Goal: Task Accomplishment & Management: Complete application form

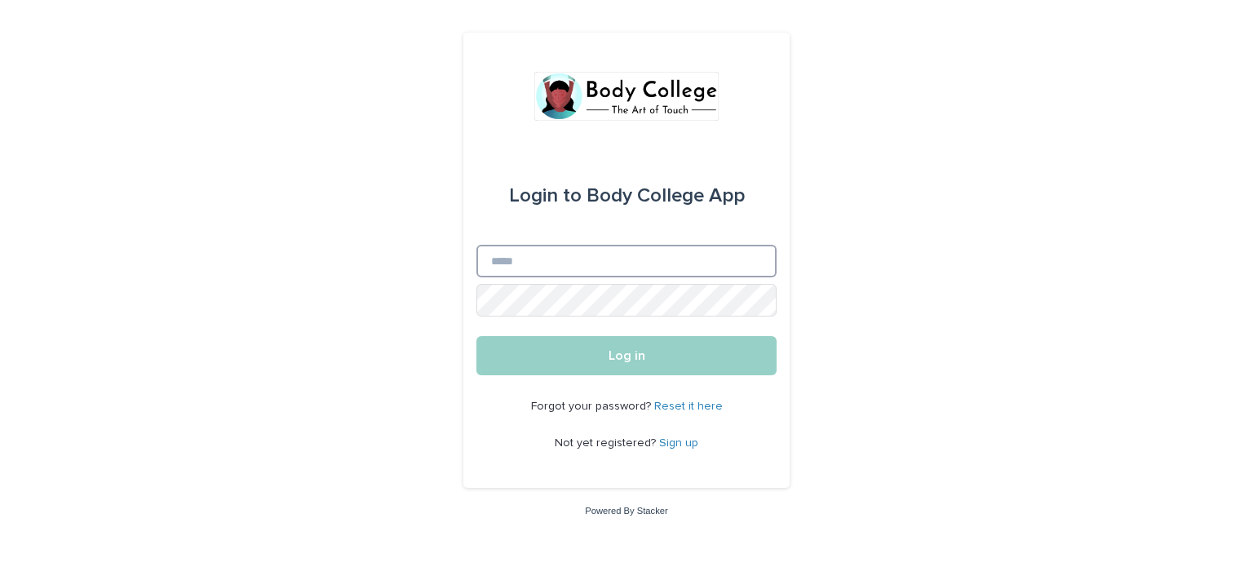
click at [539, 259] on input "Email" at bounding box center [627, 261] width 300 height 33
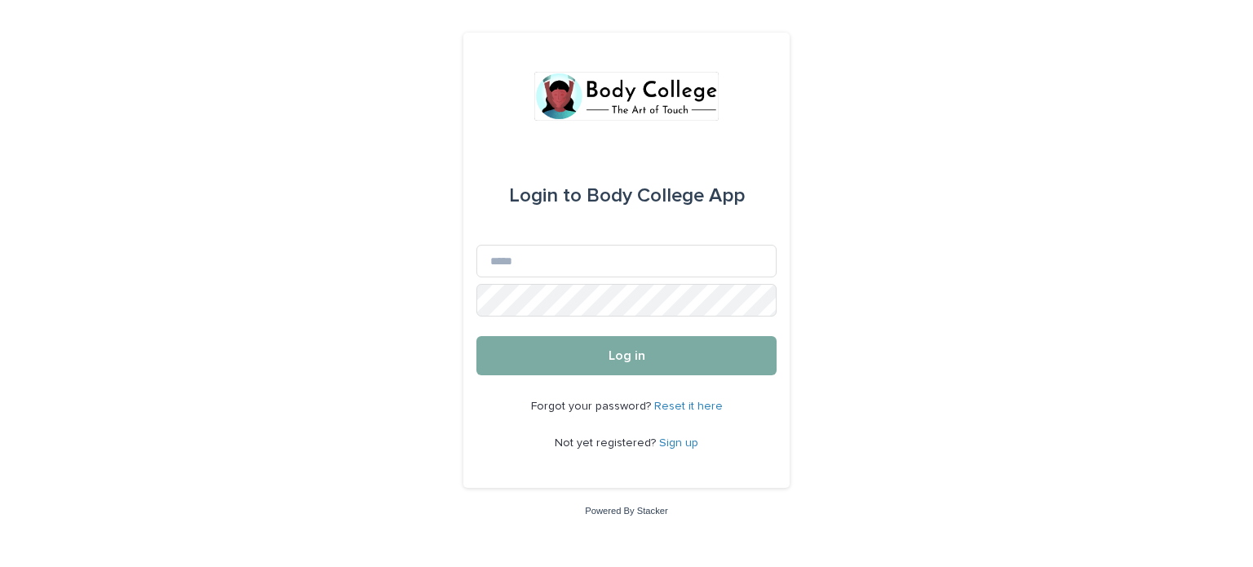
click at [531, 357] on button "Log in" at bounding box center [627, 355] width 300 height 39
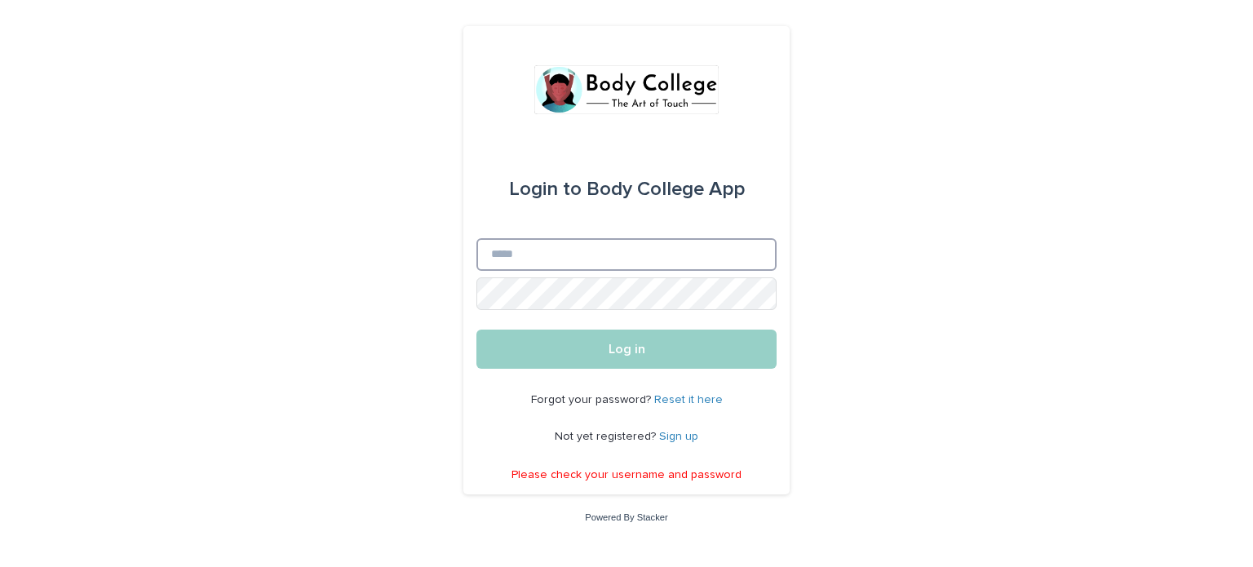
click at [509, 247] on input "Email" at bounding box center [627, 254] width 300 height 33
type input "**********"
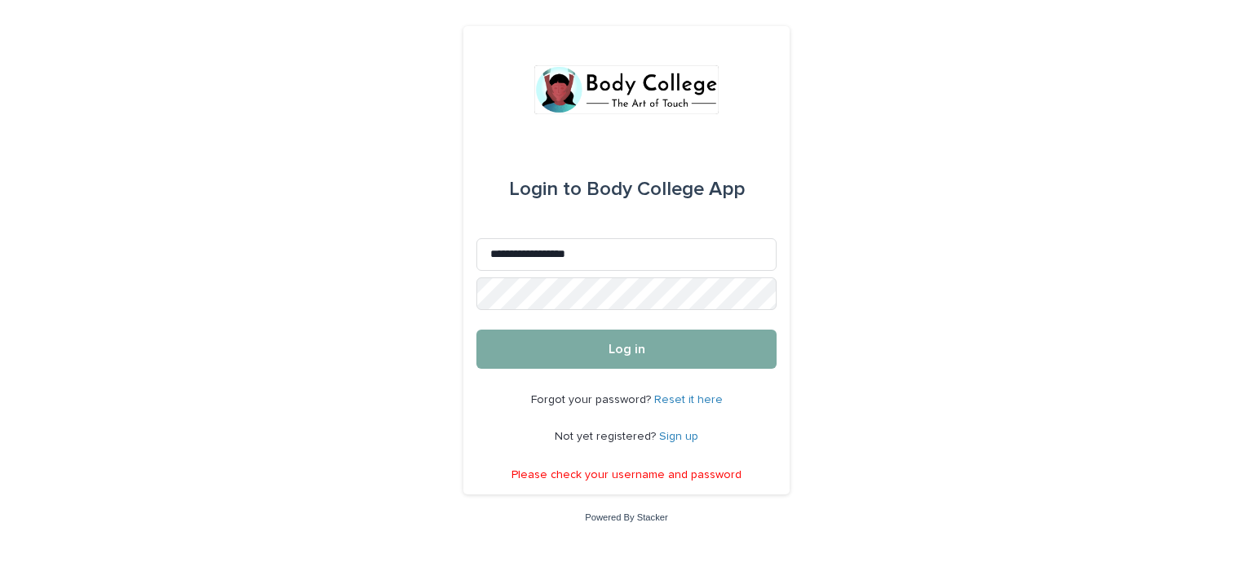
click at [631, 346] on span "Log in" at bounding box center [627, 349] width 37 height 13
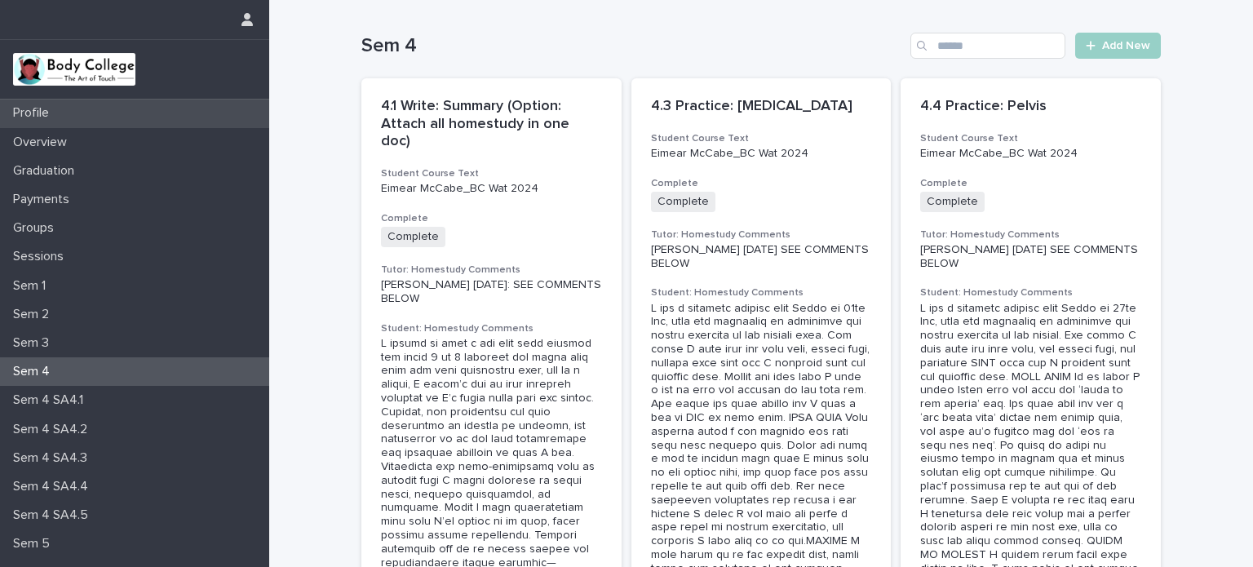
click at [39, 114] on p "Profile" at bounding box center [34, 113] width 55 height 16
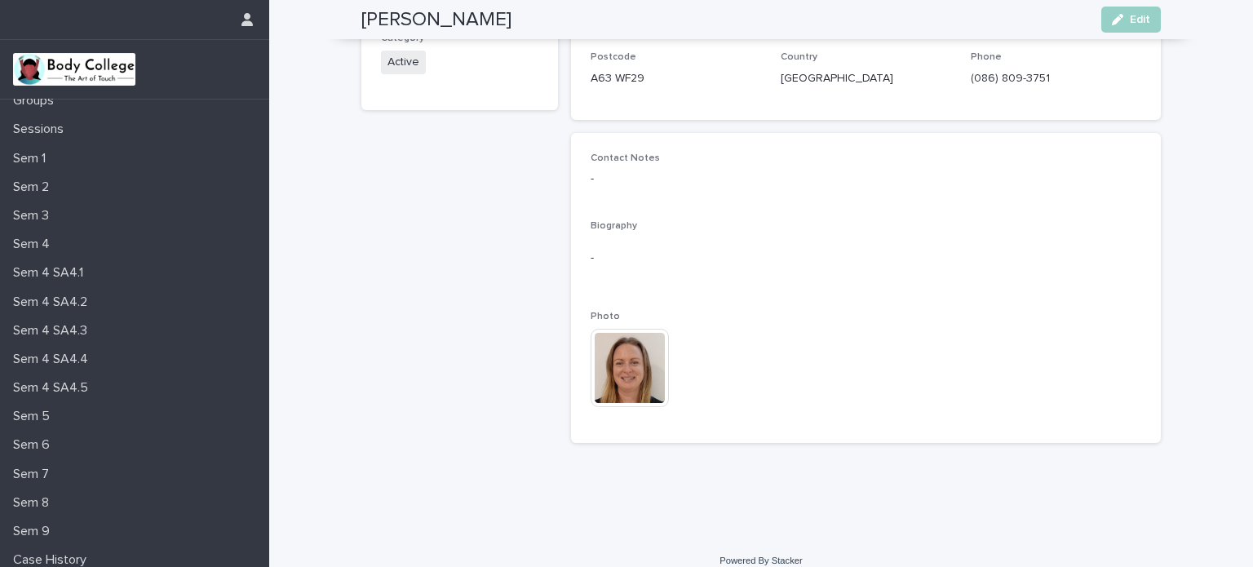
scroll to position [163, 0]
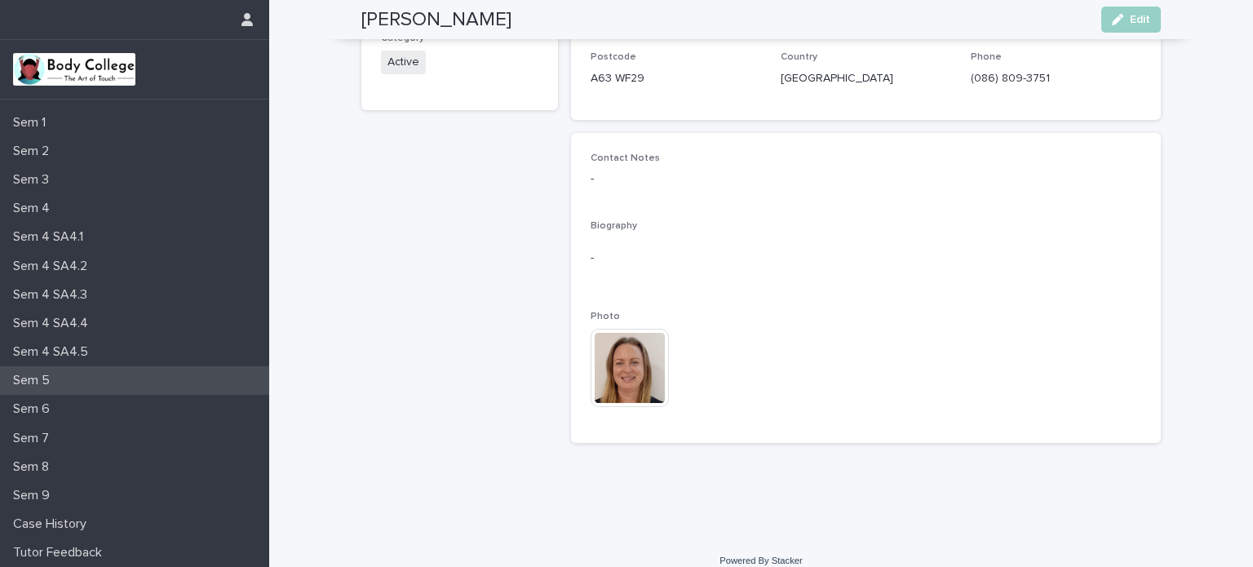
click at [27, 378] on p "Sem 5" at bounding box center [35, 381] width 56 height 16
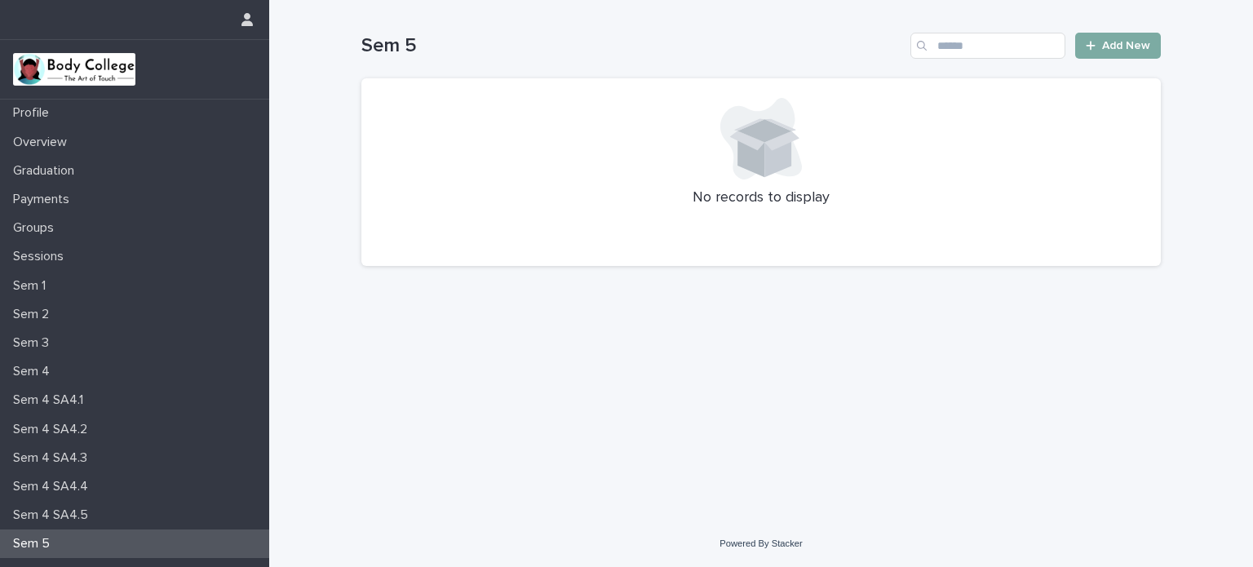
click at [1124, 47] on span "Add New" at bounding box center [1126, 45] width 48 height 11
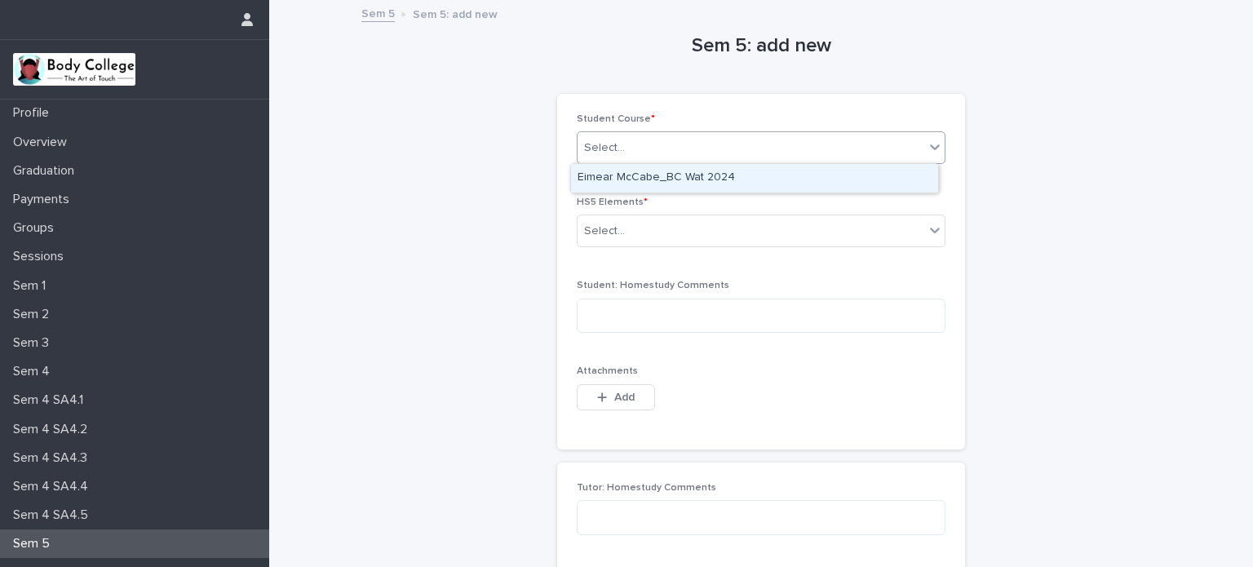
click at [933, 139] on icon at bounding box center [935, 147] width 16 height 16
click at [891, 176] on div "Eimear McCabe_BC Wat 2024" at bounding box center [754, 178] width 367 height 29
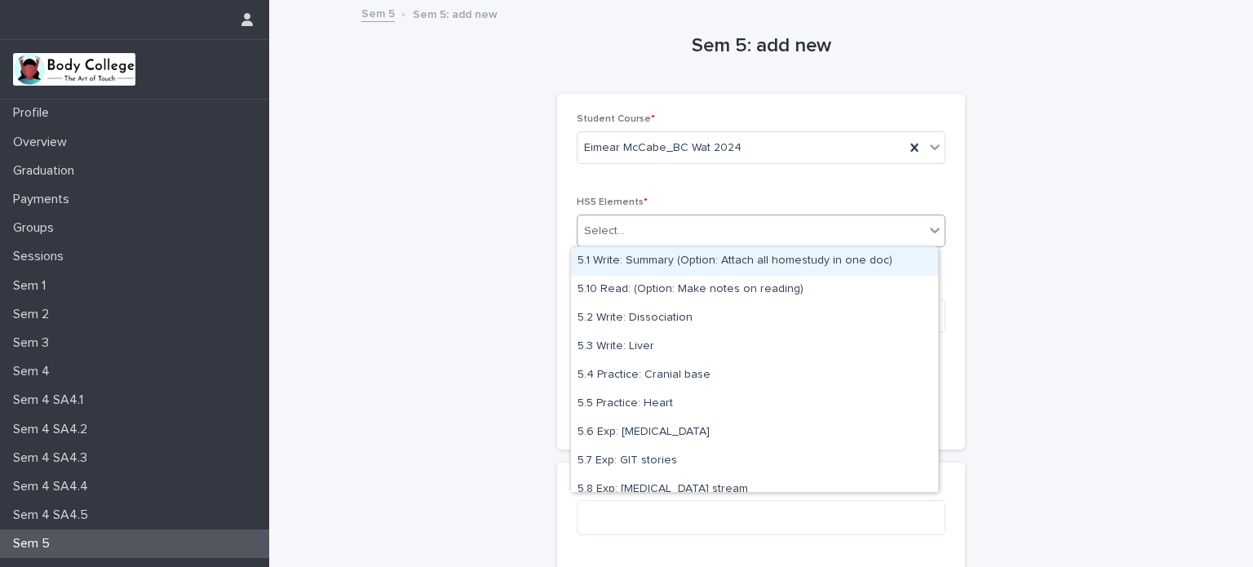
click at [845, 234] on div "Select..." at bounding box center [751, 231] width 347 height 27
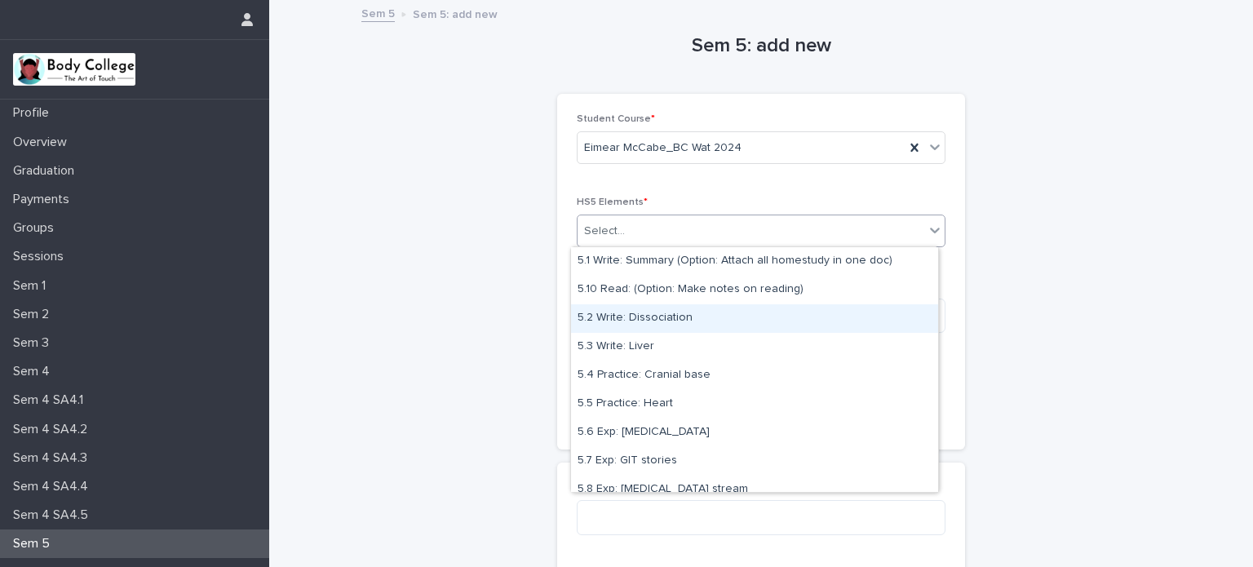
click at [694, 316] on div "5.2 Write: Dissociation" at bounding box center [754, 318] width 367 height 29
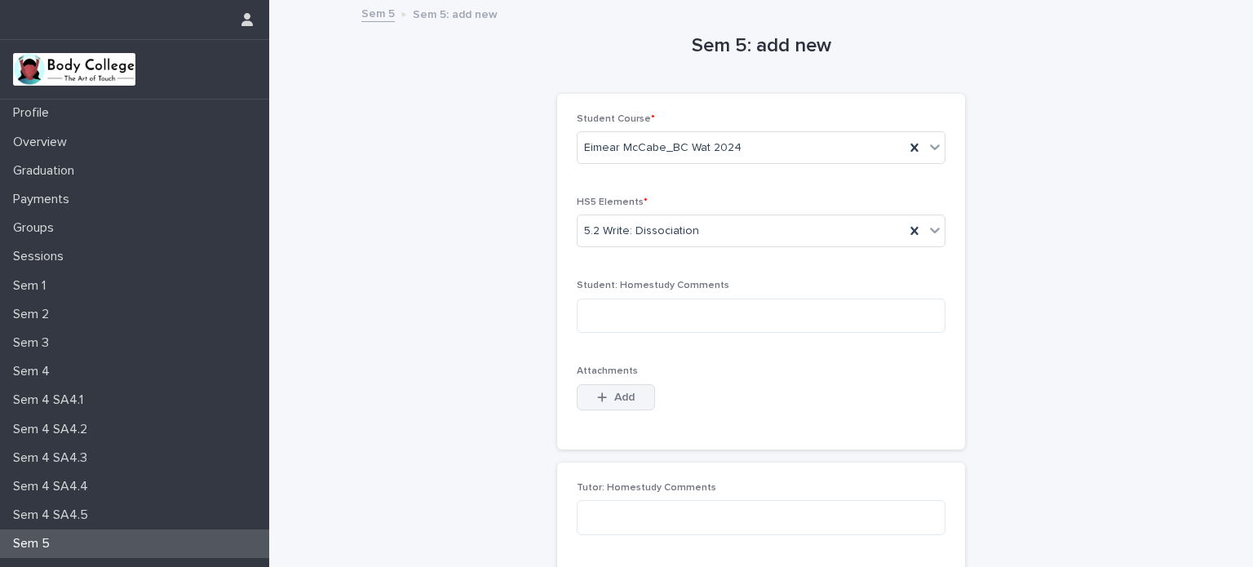
click at [614, 396] on span "Add" at bounding box center [624, 397] width 20 height 11
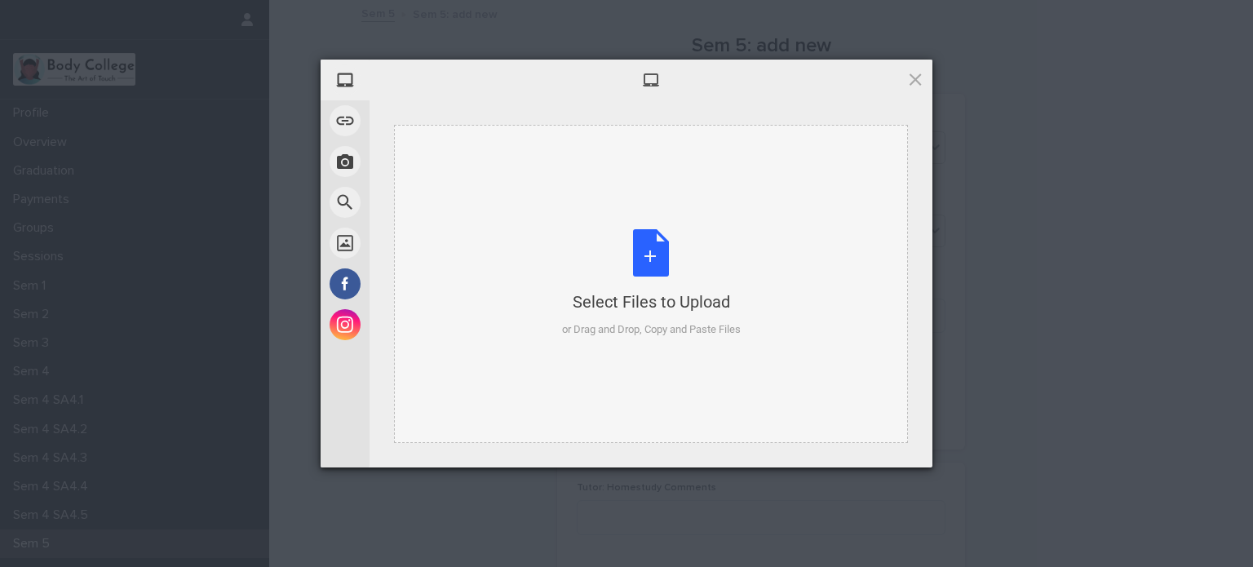
click at [654, 255] on div "Select Files to Upload or Drag and Drop, Copy and Paste Files" at bounding box center [651, 283] width 179 height 109
click at [646, 237] on div "Select Files to Upload or Drag and Drop, Copy and Paste Files" at bounding box center [651, 283] width 179 height 109
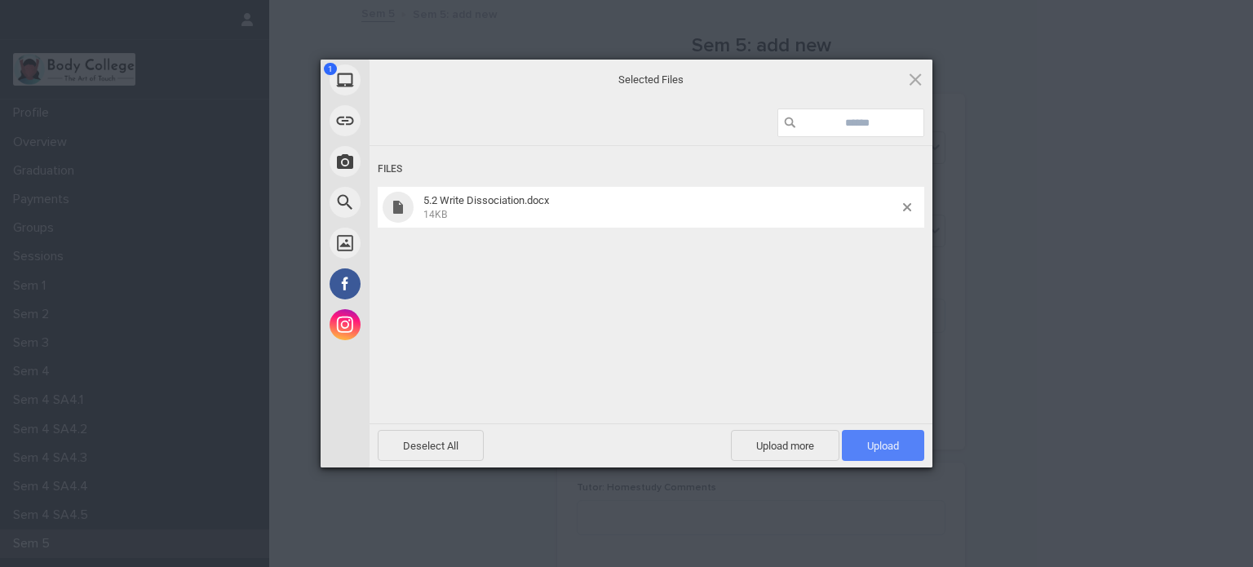
click at [900, 444] on span "Upload 1" at bounding box center [883, 445] width 82 height 31
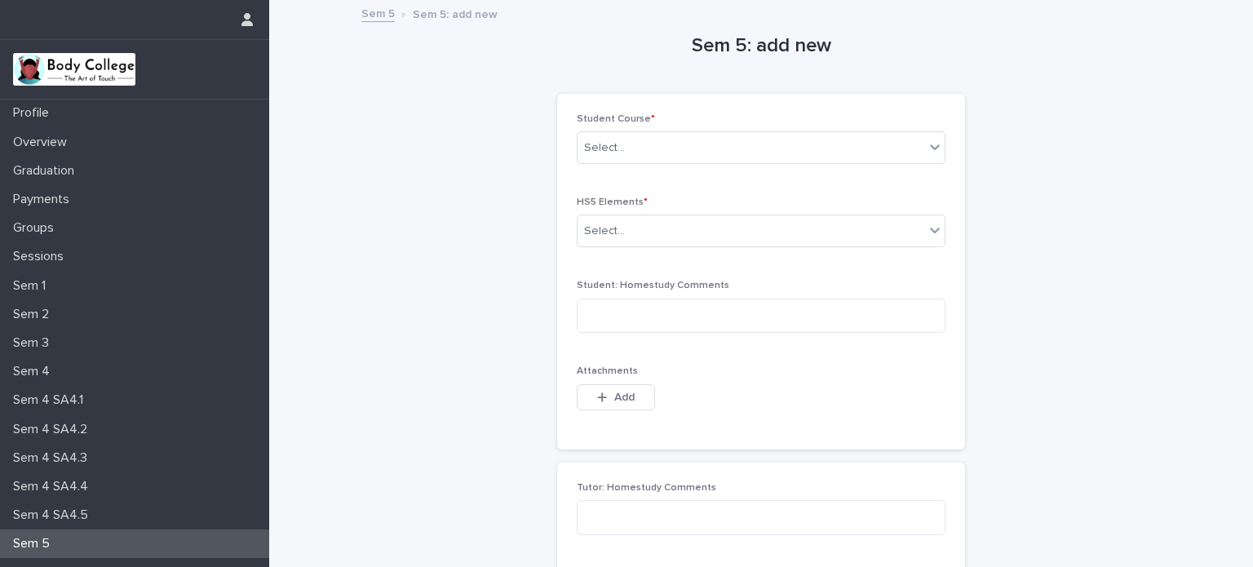
click at [41, 541] on p "Sem 5" at bounding box center [35, 544] width 56 height 16
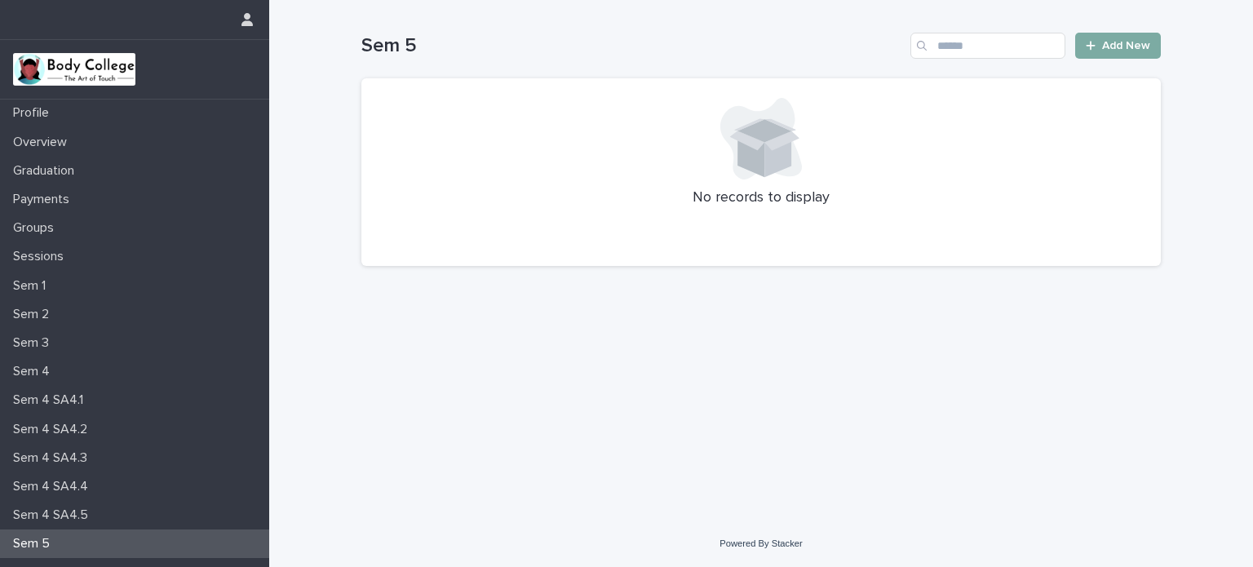
click at [1136, 40] on span "Add New" at bounding box center [1126, 45] width 48 height 11
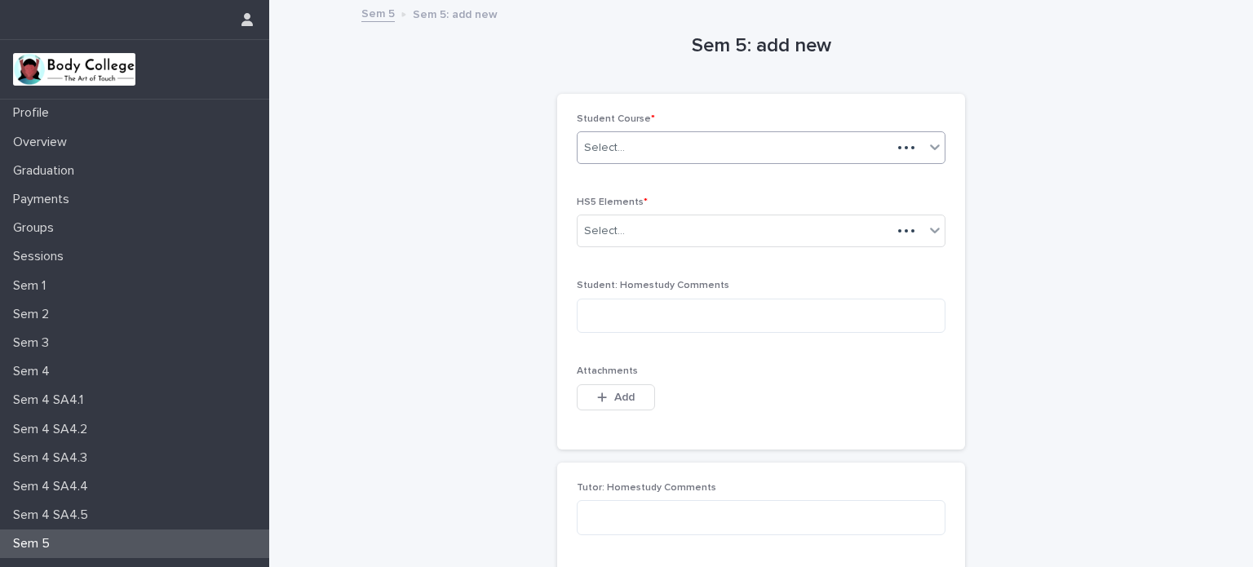
click at [927, 145] on icon at bounding box center [935, 147] width 16 height 16
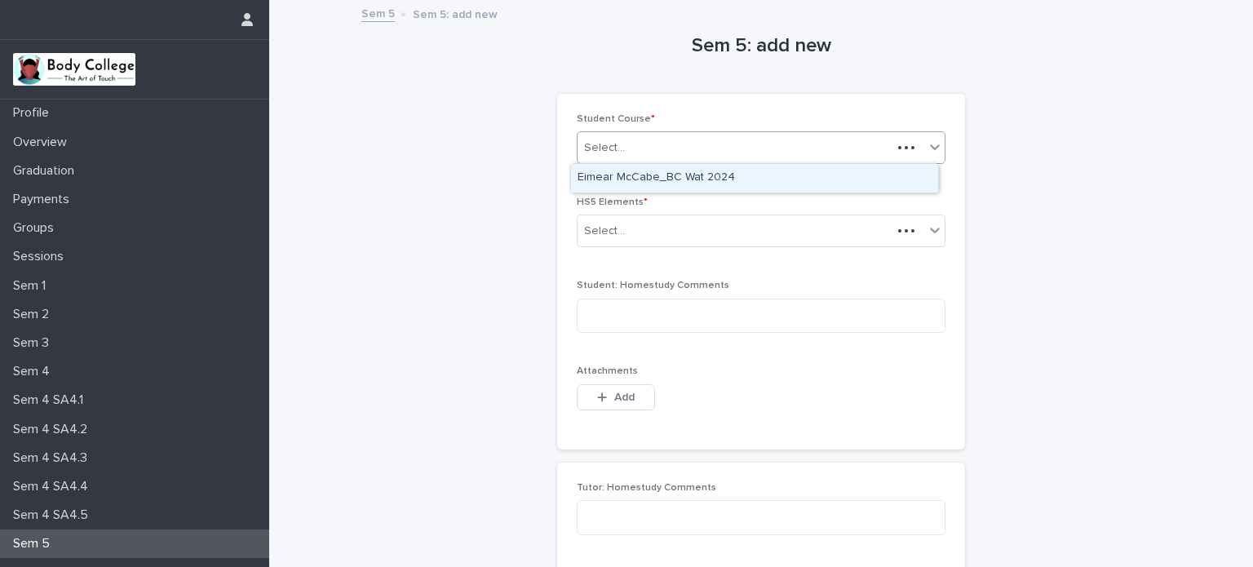
click at [901, 172] on div "Eimear McCabe_BC Wat 2024" at bounding box center [754, 178] width 367 height 29
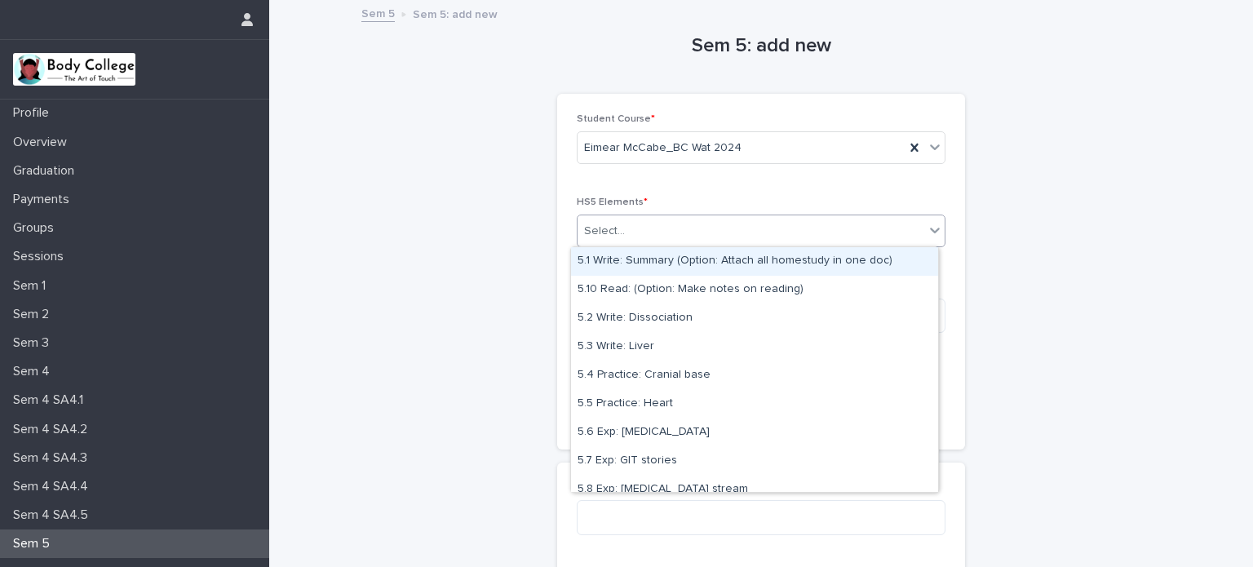
click at [906, 241] on div "Select..." at bounding box center [751, 231] width 347 height 27
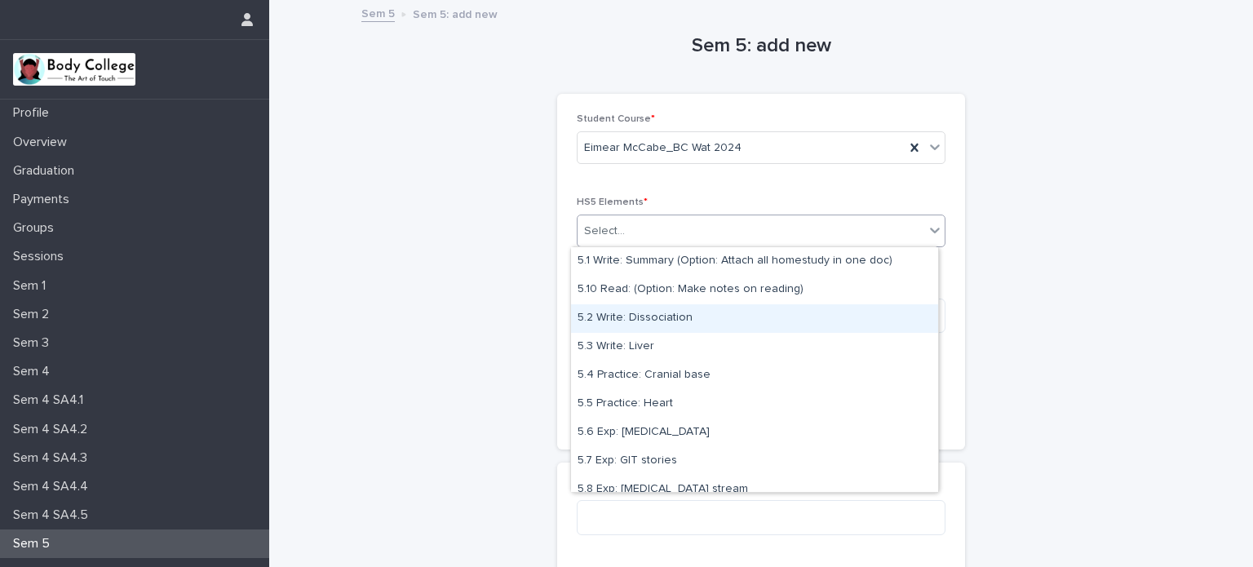
click at [774, 322] on div "5.2 Write: Dissociation" at bounding box center [754, 318] width 367 height 29
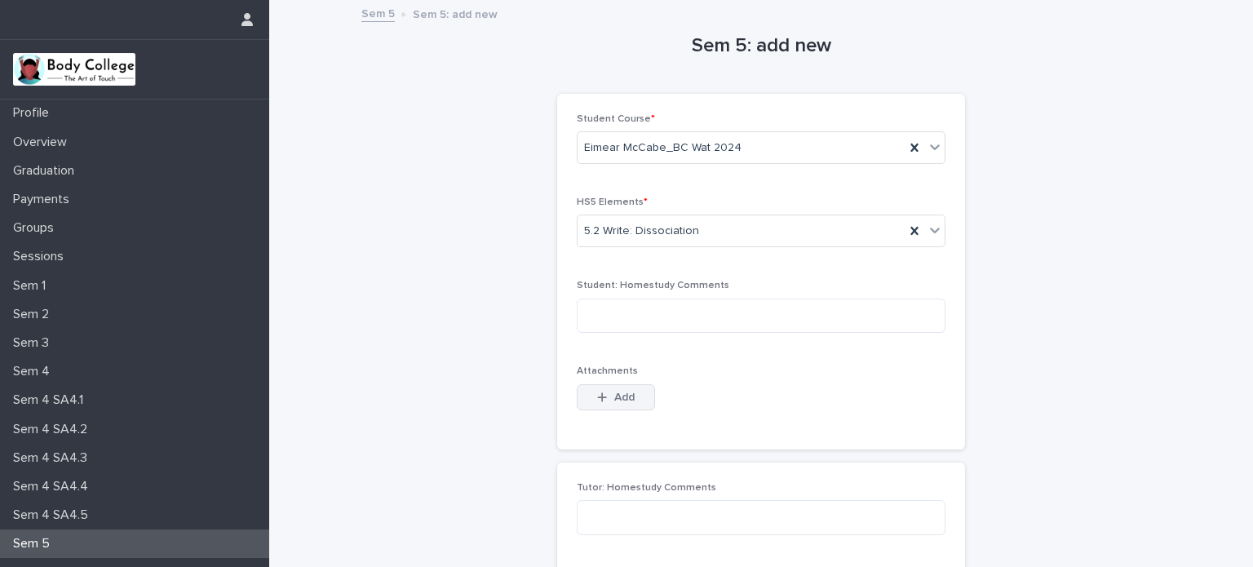
click at [619, 396] on span "Add" at bounding box center [624, 397] width 20 height 11
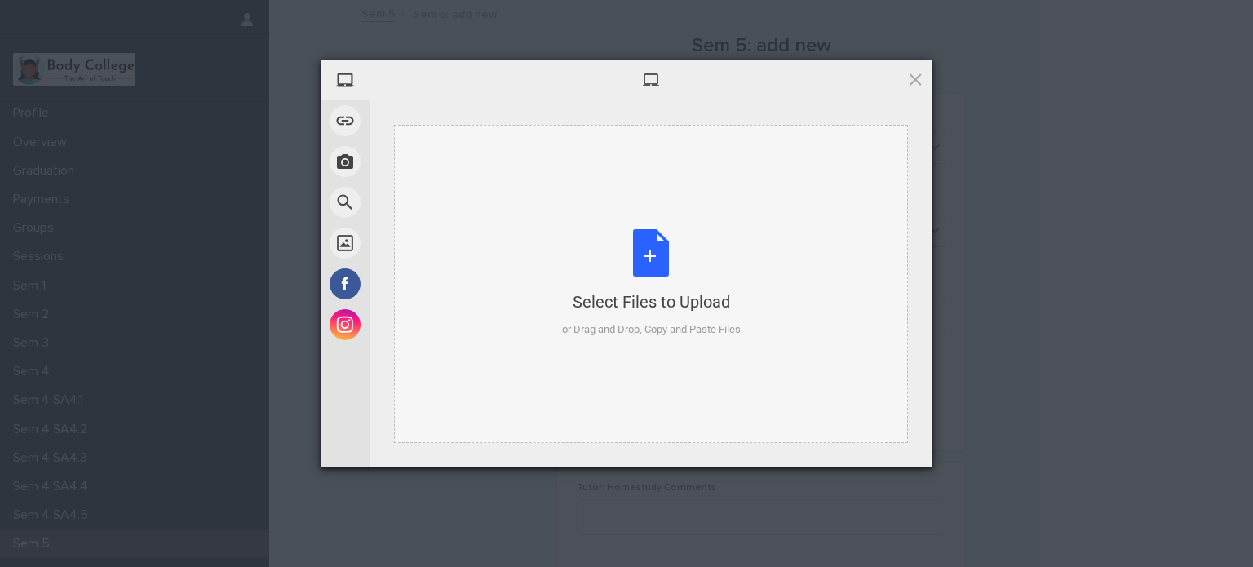
click at [651, 255] on div "Select Files to Upload or Drag and Drop, Copy and Paste Files" at bounding box center [651, 283] width 179 height 109
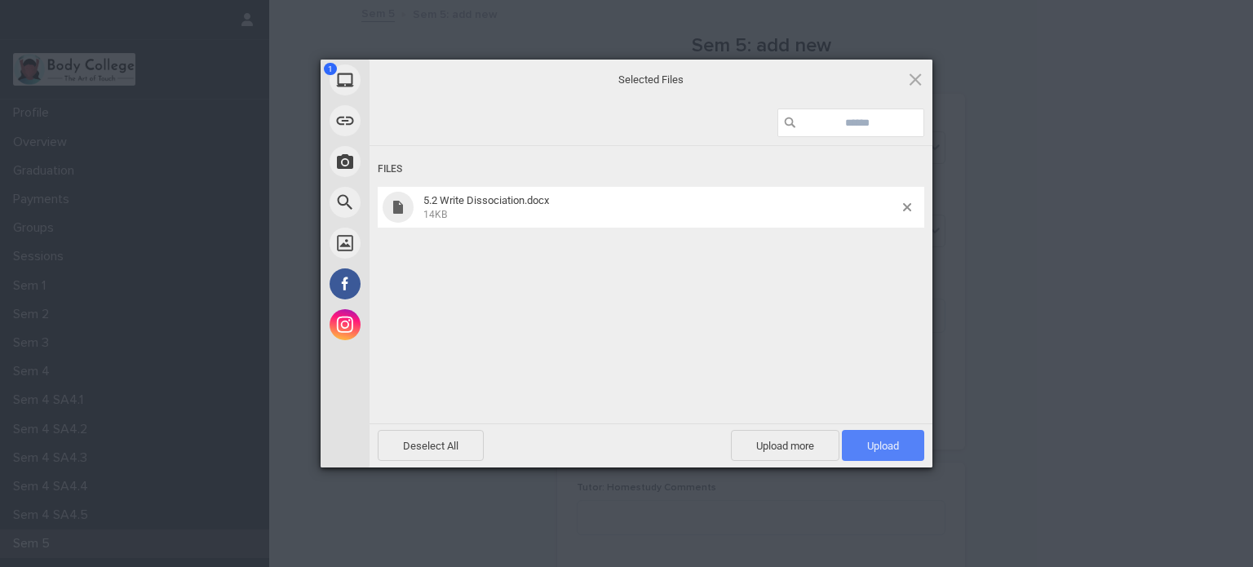
click at [883, 440] on span "Upload 1" at bounding box center [883, 446] width 32 height 12
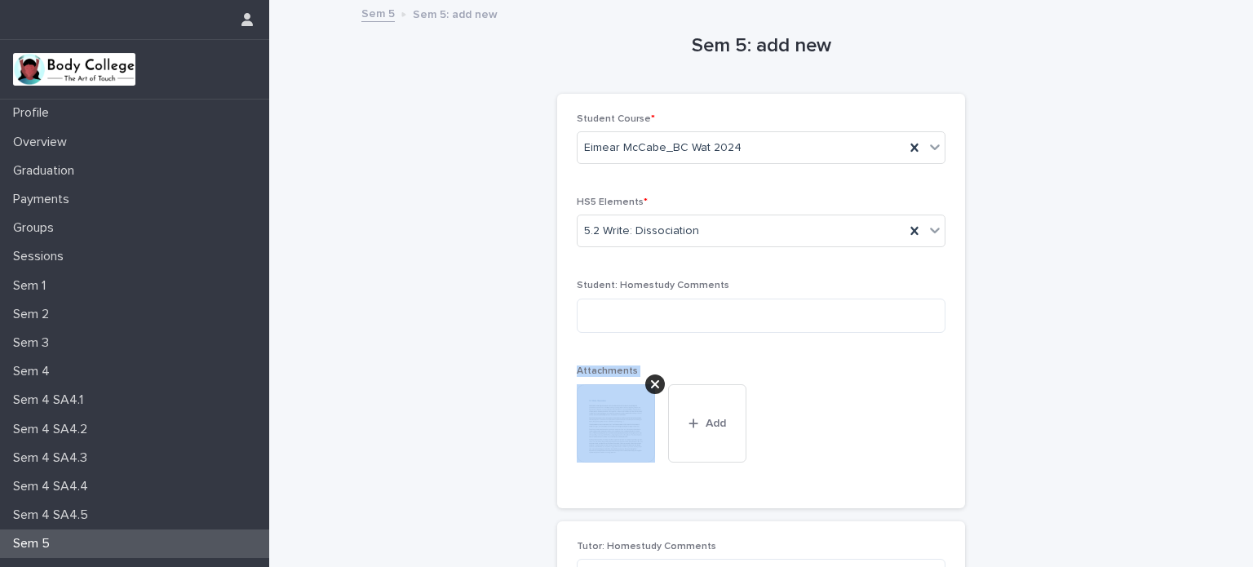
drag, startPoint x: 1093, startPoint y: 305, endPoint x: 1074, endPoint y: 423, distance: 119.9
click at [1074, 423] on div "Sem 5: add new Loading... Saving… Loading... Saving… Loading... Saving… Student…" at bounding box center [761, 375] width 800 height 747
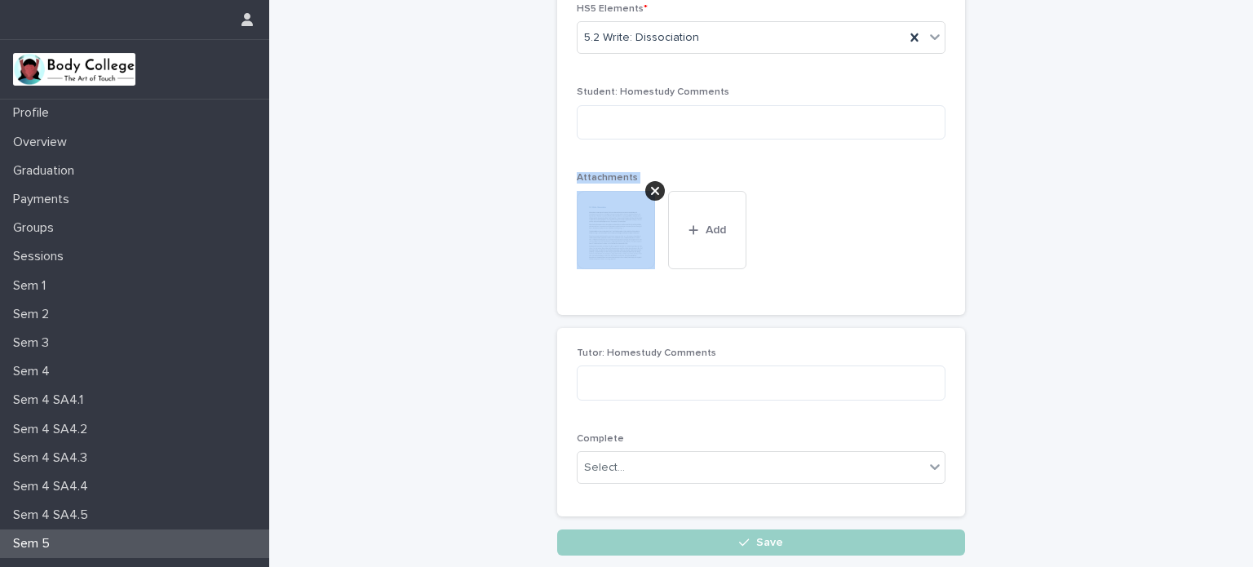
scroll to position [308, 0]
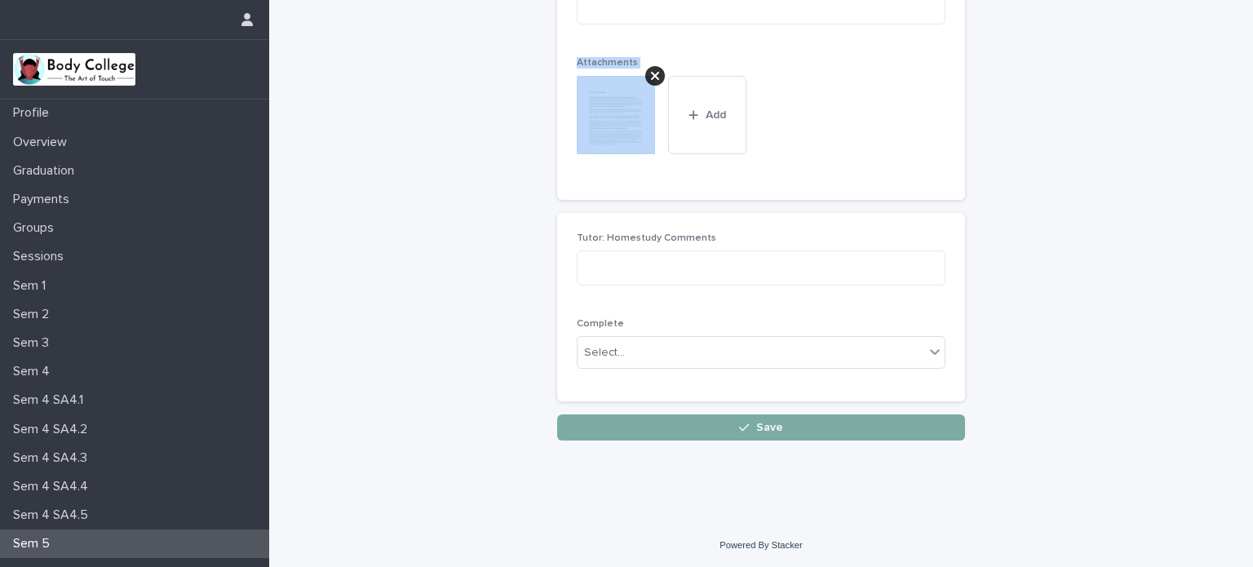
click at [694, 428] on button "Save" at bounding box center [761, 428] width 408 height 26
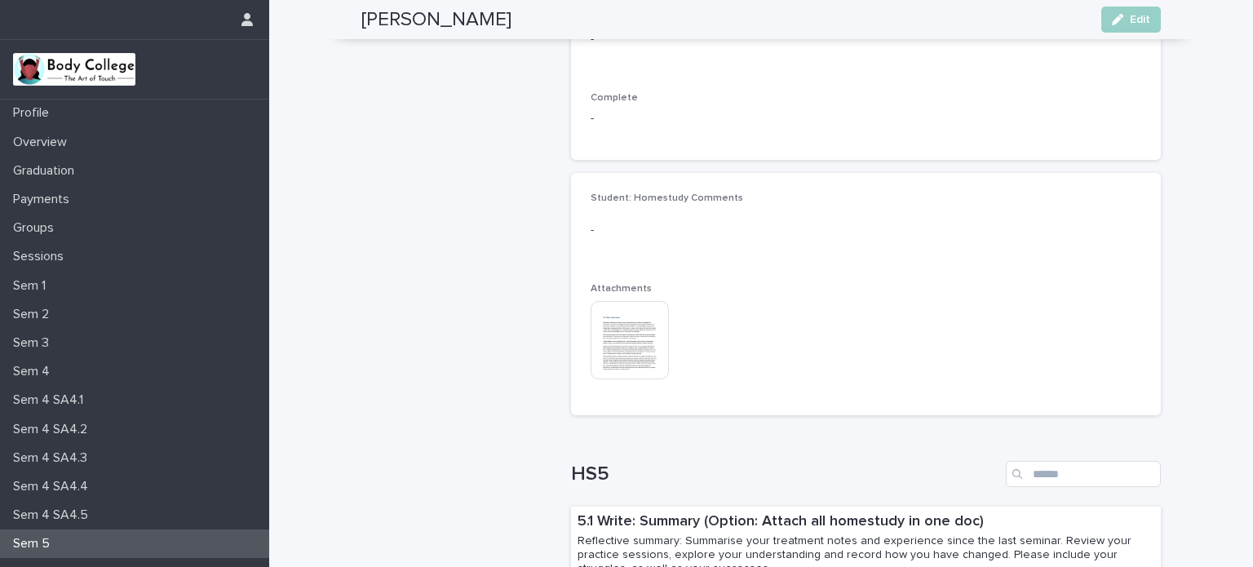
scroll to position [941, 0]
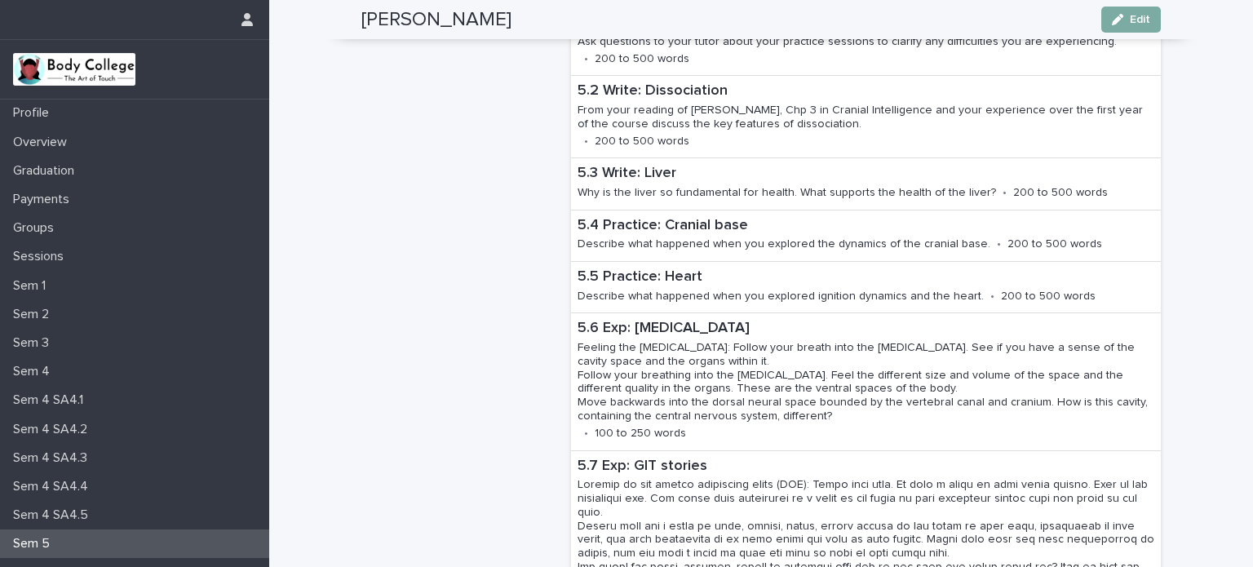
click at [1133, 18] on span "Edit" at bounding box center [1140, 19] width 20 height 11
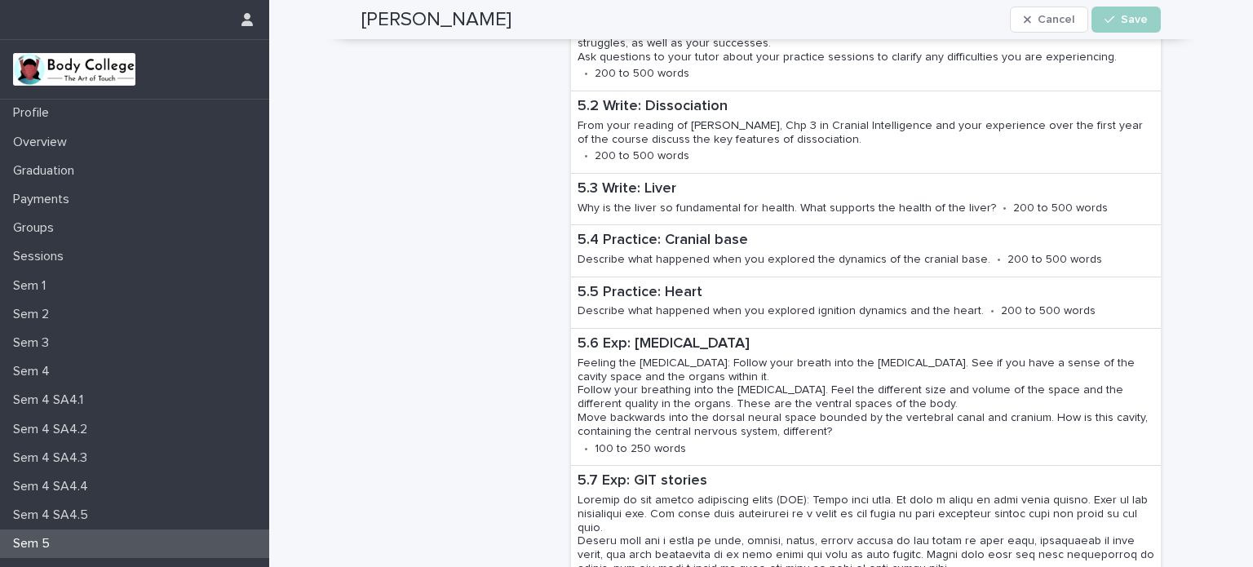
scroll to position [948, 0]
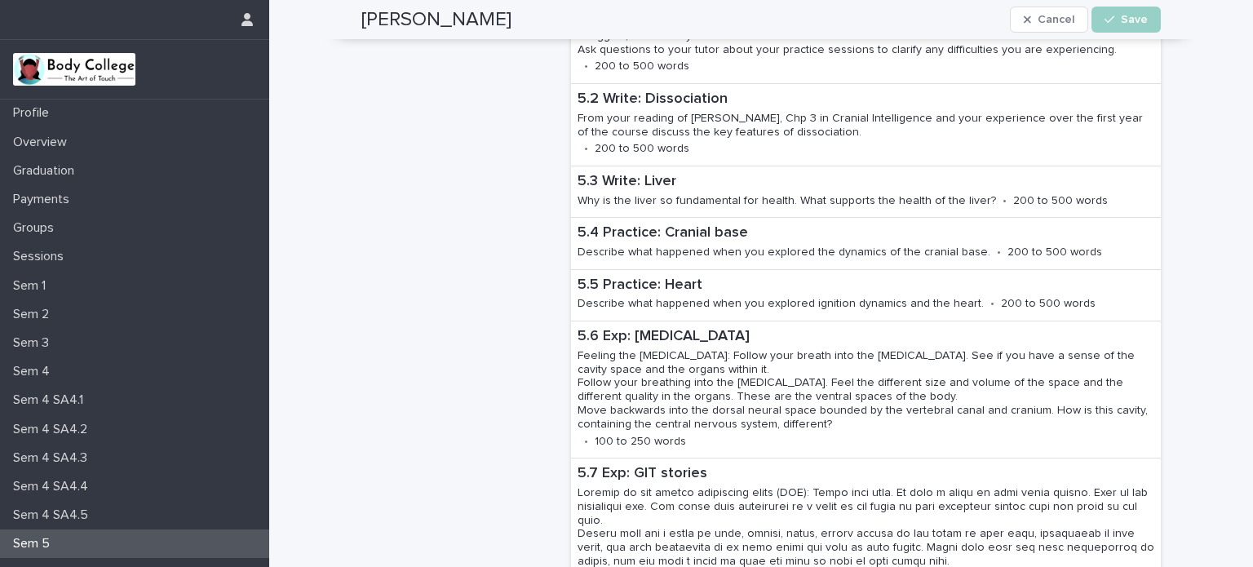
click at [1133, 18] on span "Save" at bounding box center [1134, 19] width 27 height 11
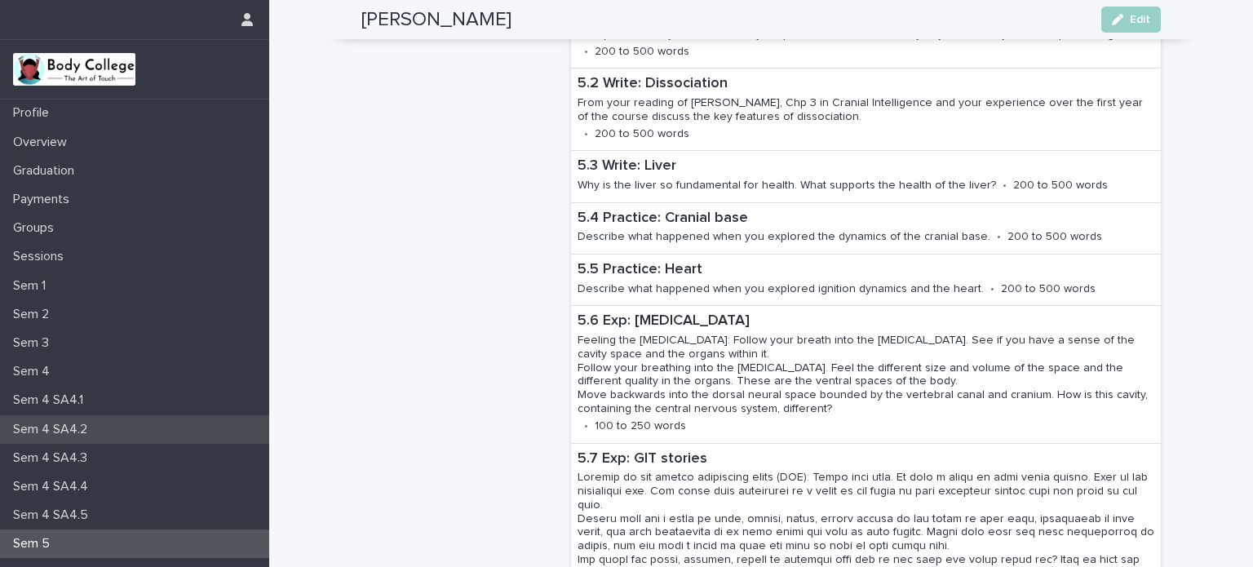
scroll to position [941, 0]
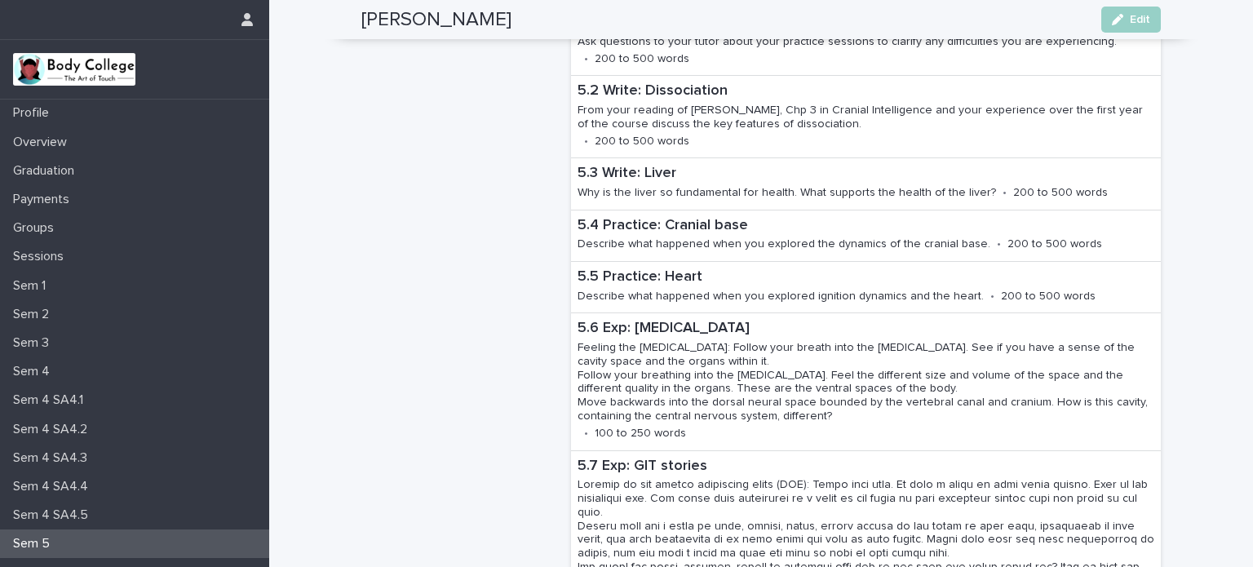
click at [78, 544] on div "Sem 5" at bounding box center [134, 544] width 269 height 29
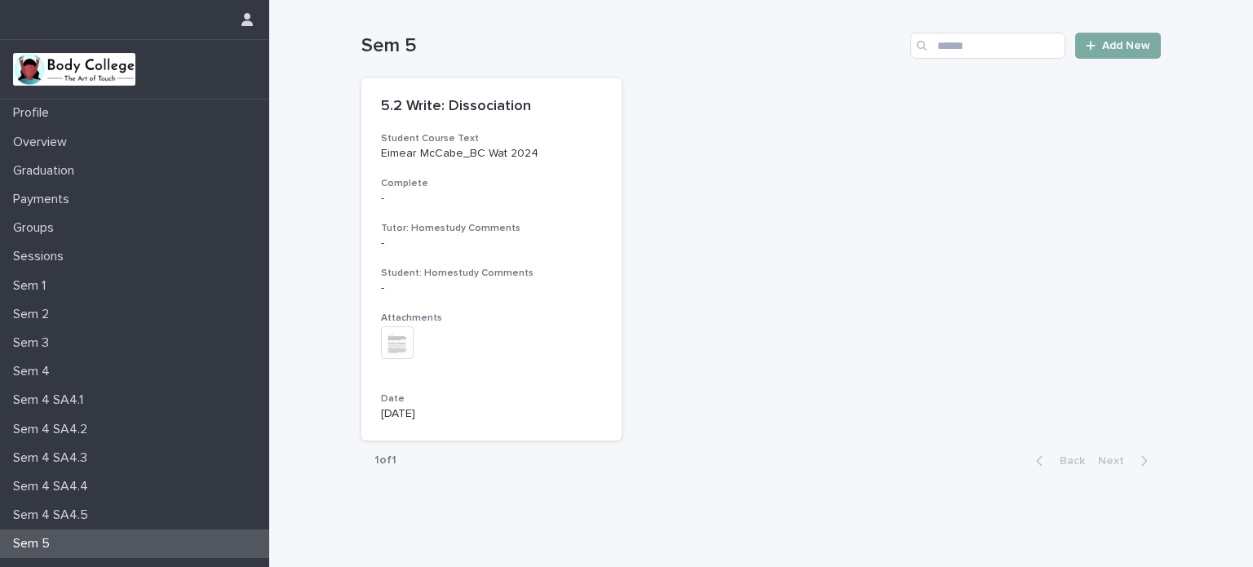
click at [1124, 40] on span "Add New" at bounding box center [1126, 45] width 48 height 11
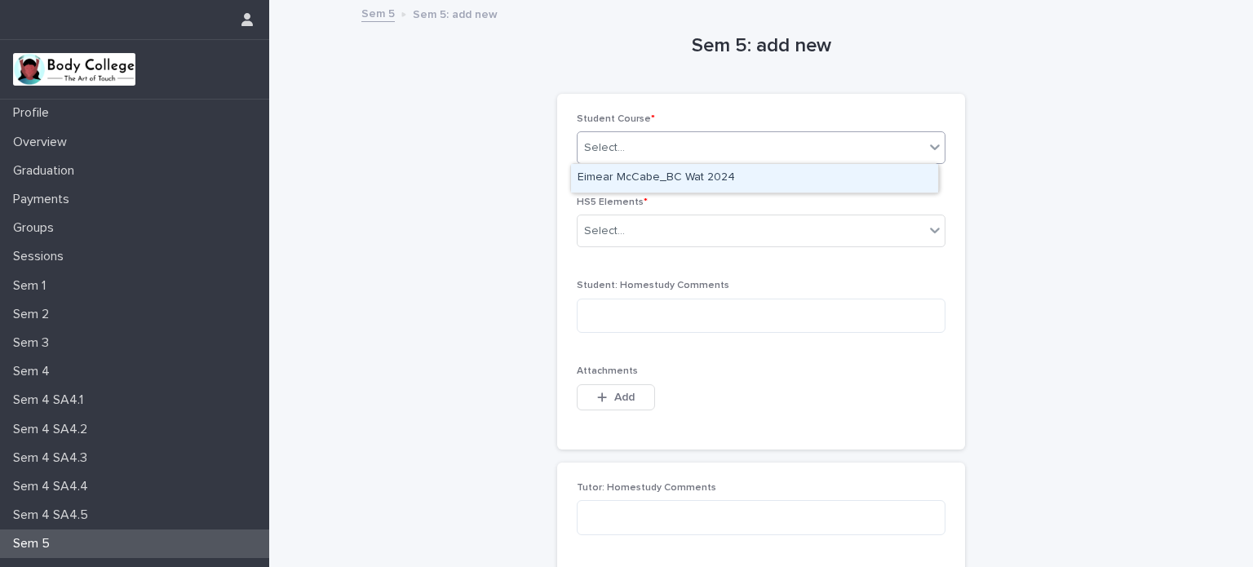
click at [908, 152] on div "Select..." at bounding box center [751, 148] width 347 height 27
click at [884, 171] on div "Eimear McCabe_BC Wat 2024" at bounding box center [754, 178] width 367 height 29
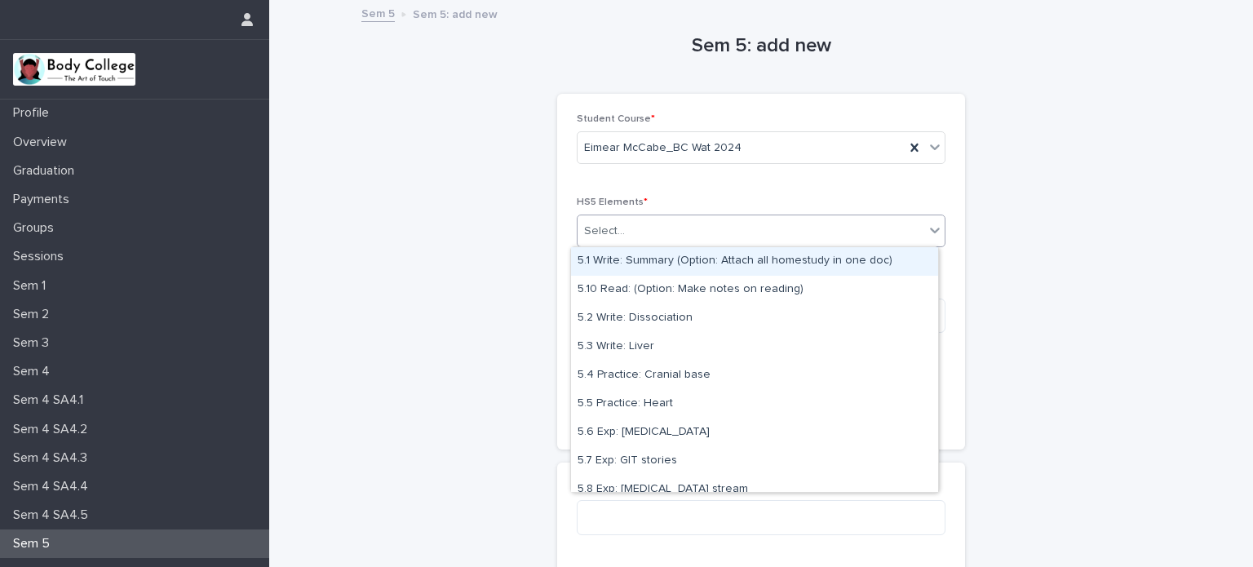
click at [902, 235] on div "Select..." at bounding box center [751, 231] width 347 height 27
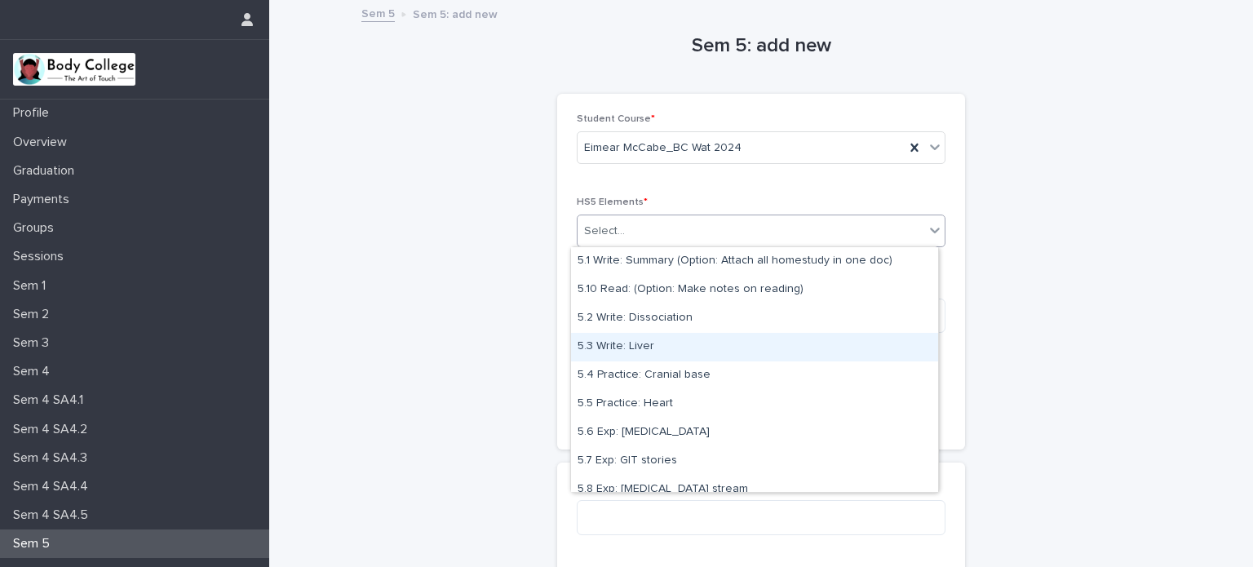
click at [688, 352] on div "5.3 Write: Liver" at bounding box center [754, 347] width 367 height 29
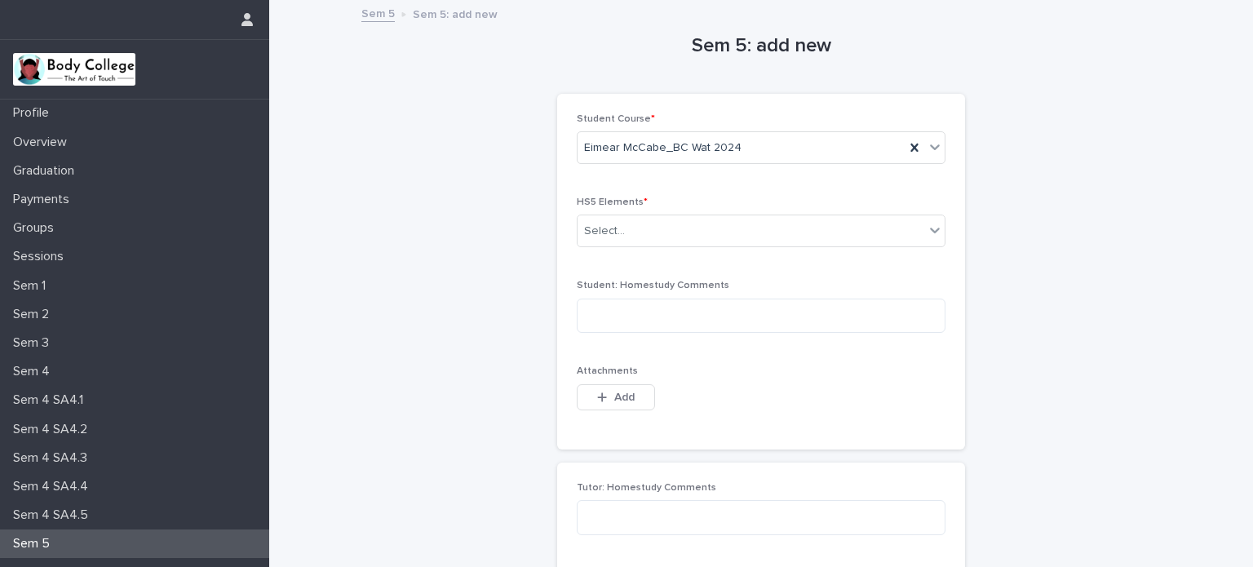
click at [688, 352] on div "Student Course * [PERSON_NAME] Wat 2024 HS5 Elements * Select... Student: Homes…" at bounding box center [761, 271] width 369 height 317
click at [598, 394] on icon "button" at bounding box center [602, 397] width 10 height 11
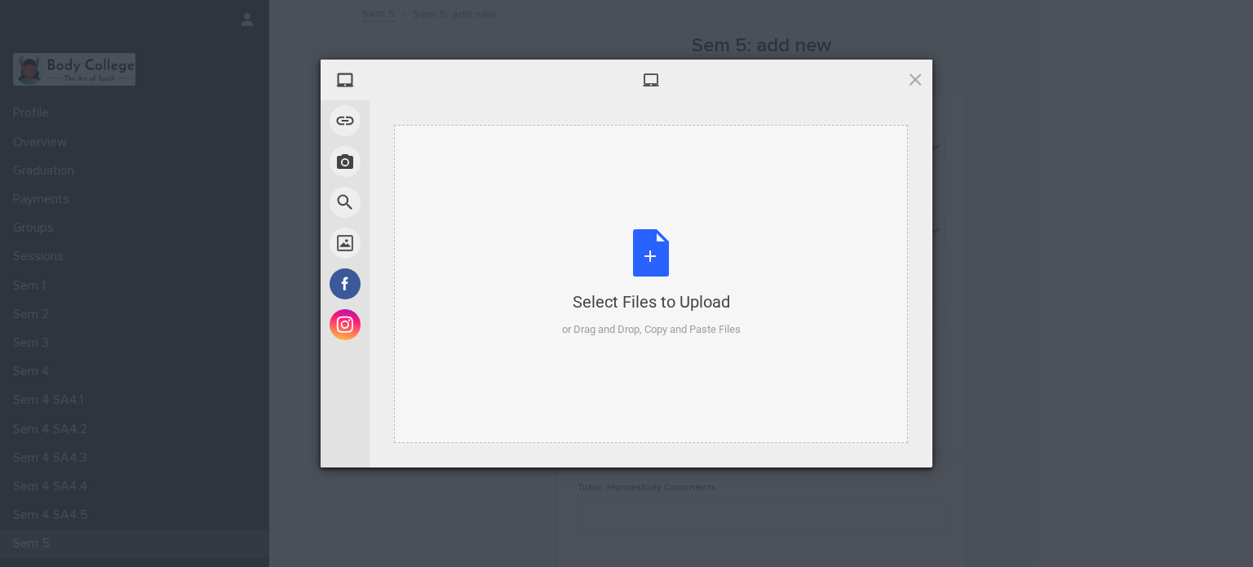
click at [649, 253] on div "Select Files to Upload or Drag and Drop, Copy and Paste Files" at bounding box center [651, 283] width 179 height 109
